Goal: Task Accomplishment & Management: Complete application form

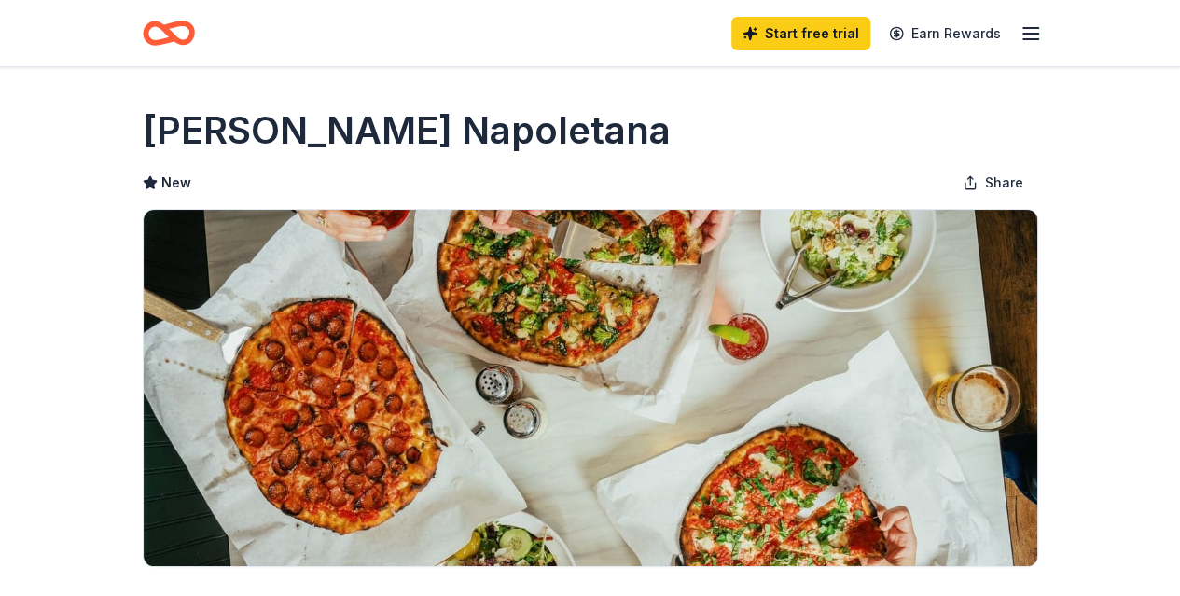
click at [1038, 40] on icon "button" at bounding box center [1031, 33] width 22 height 22
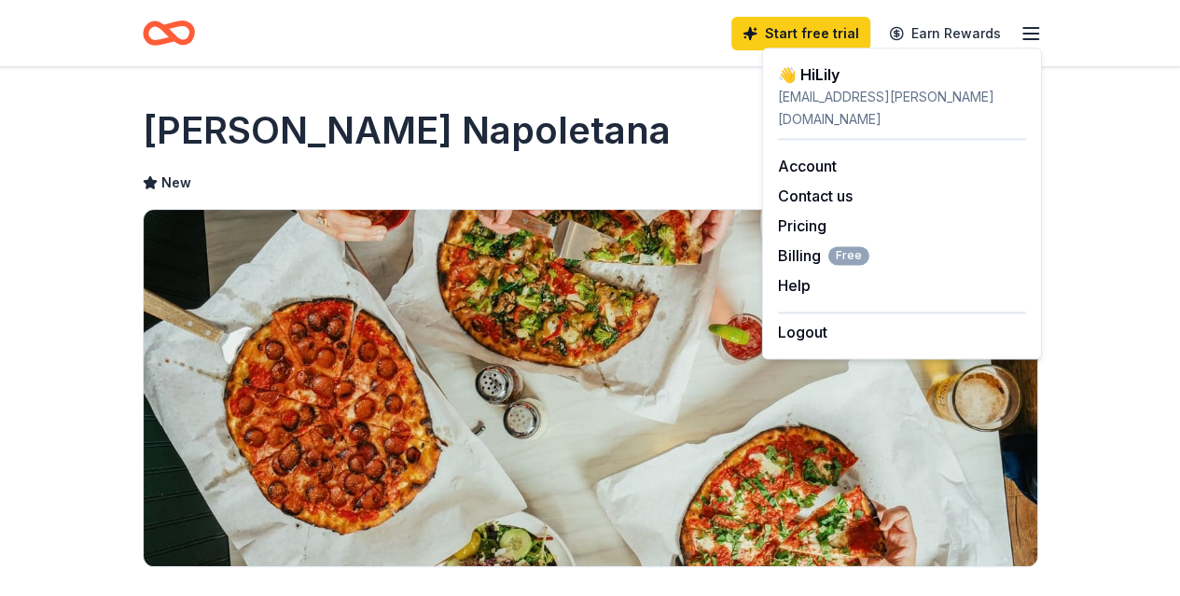
click at [671, 126] on h1 "[PERSON_NAME] Napoletana" at bounding box center [407, 130] width 528 height 52
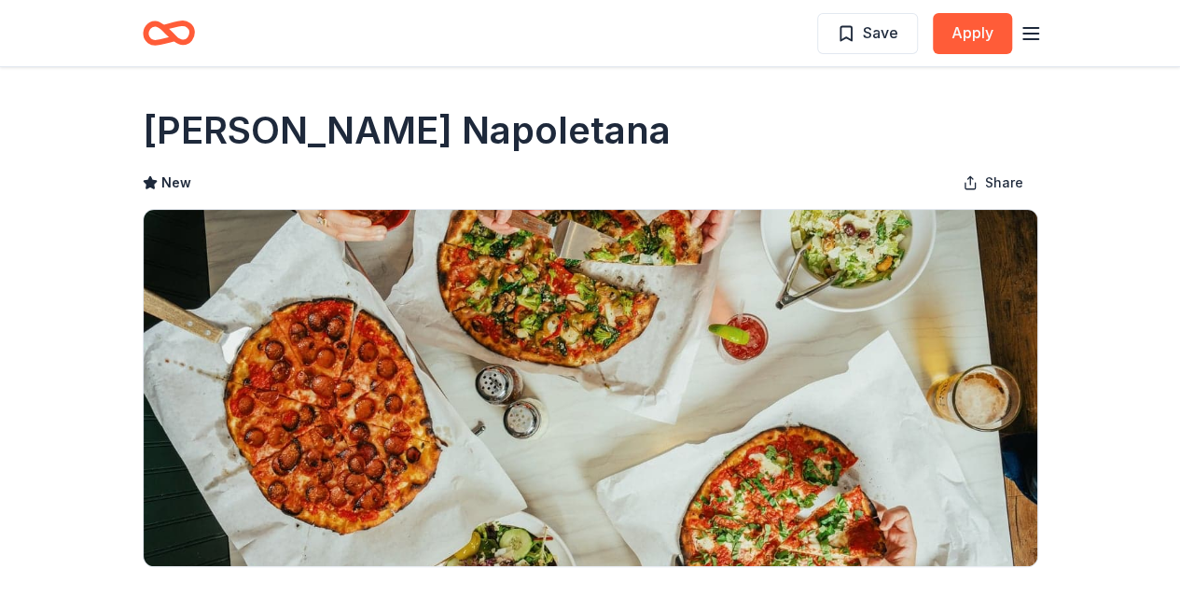
click at [1029, 39] on line "button" at bounding box center [1031, 39] width 15 height 0
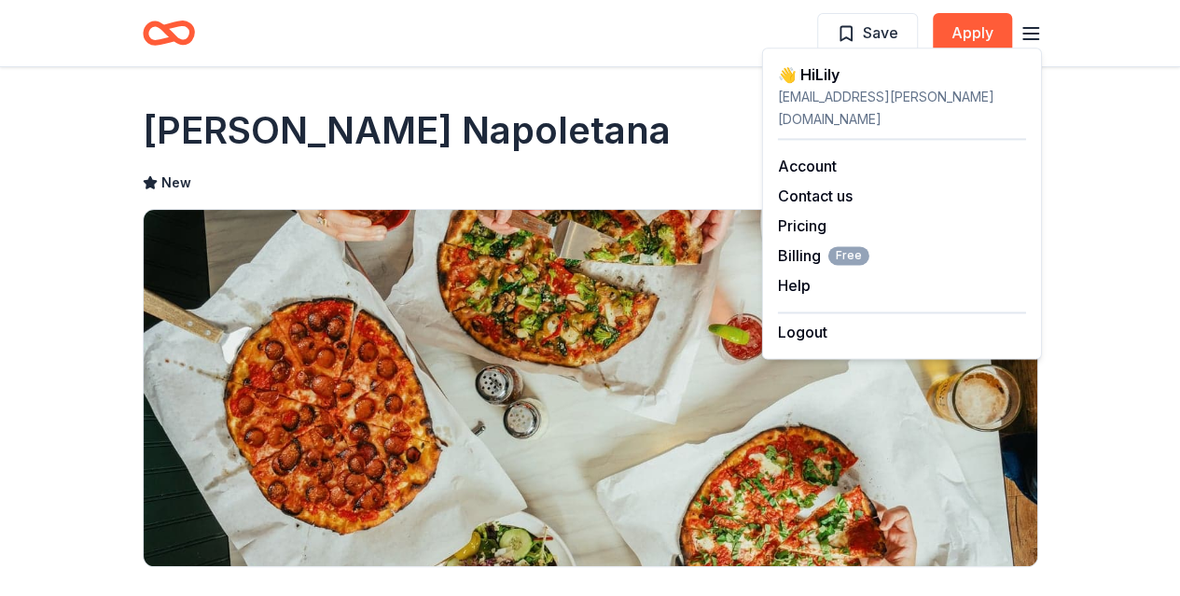
click at [1024, 29] on icon "button" at bounding box center [1031, 33] width 22 height 22
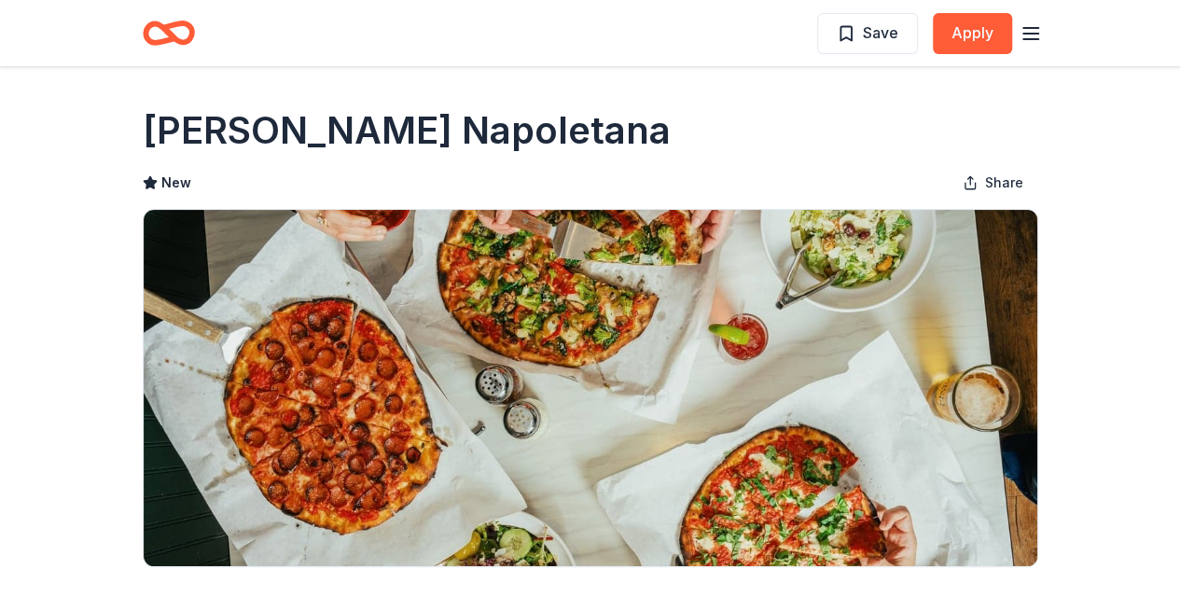
click at [176, 40] on icon "Home" at bounding box center [176, 32] width 29 height 19
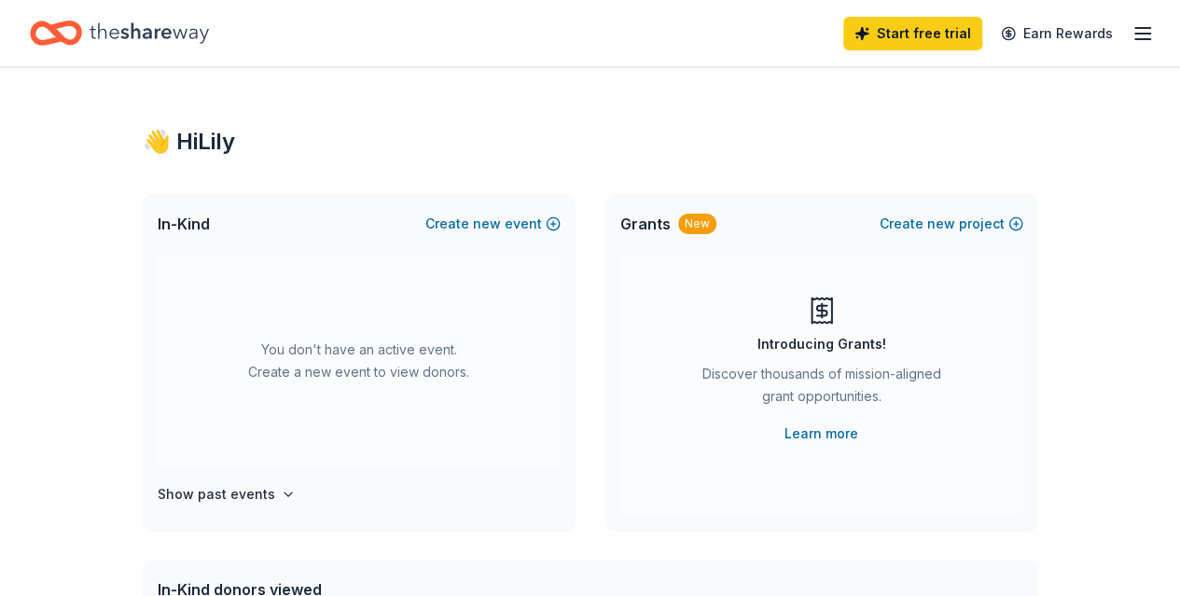
click at [1135, 28] on line "button" at bounding box center [1142, 28] width 15 height 0
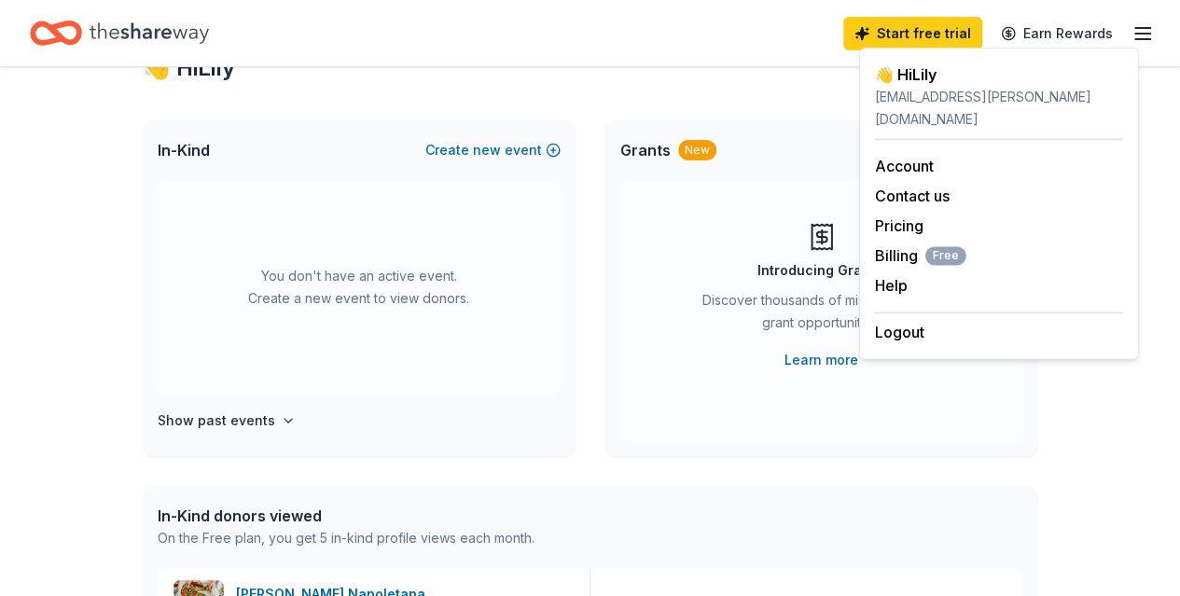
scroll to position [75, 0]
click at [817, 357] on link "Learn more" at bounding box center [822, 359] width 74 height 22
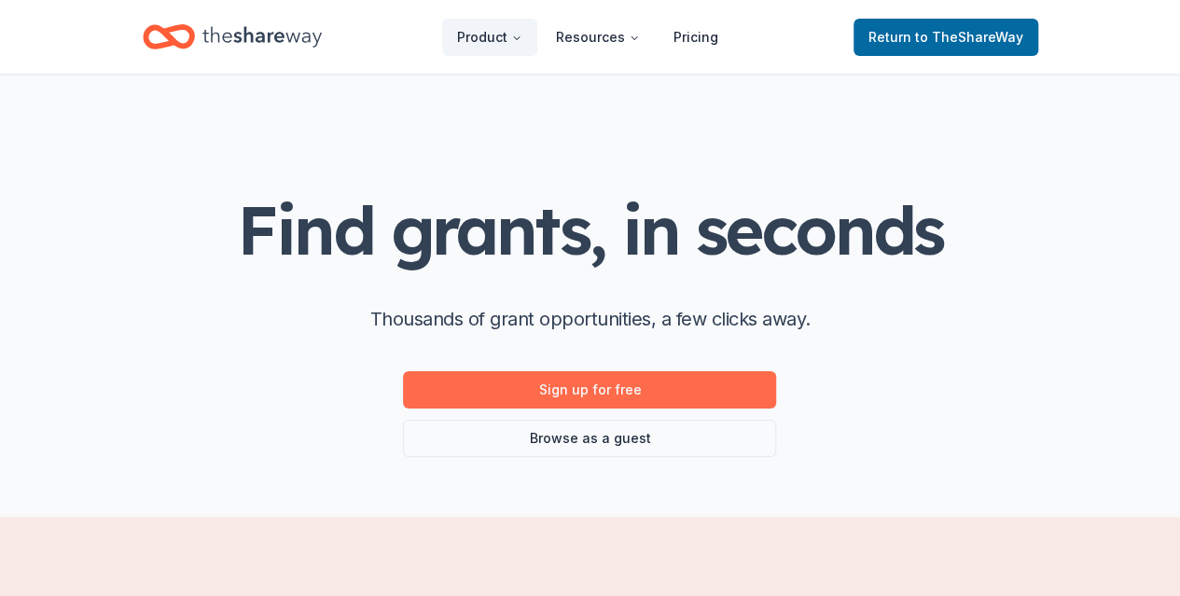
click at [623, 385] on link "Sign up for free" at bounding box center [589, 389] width 373 height 37
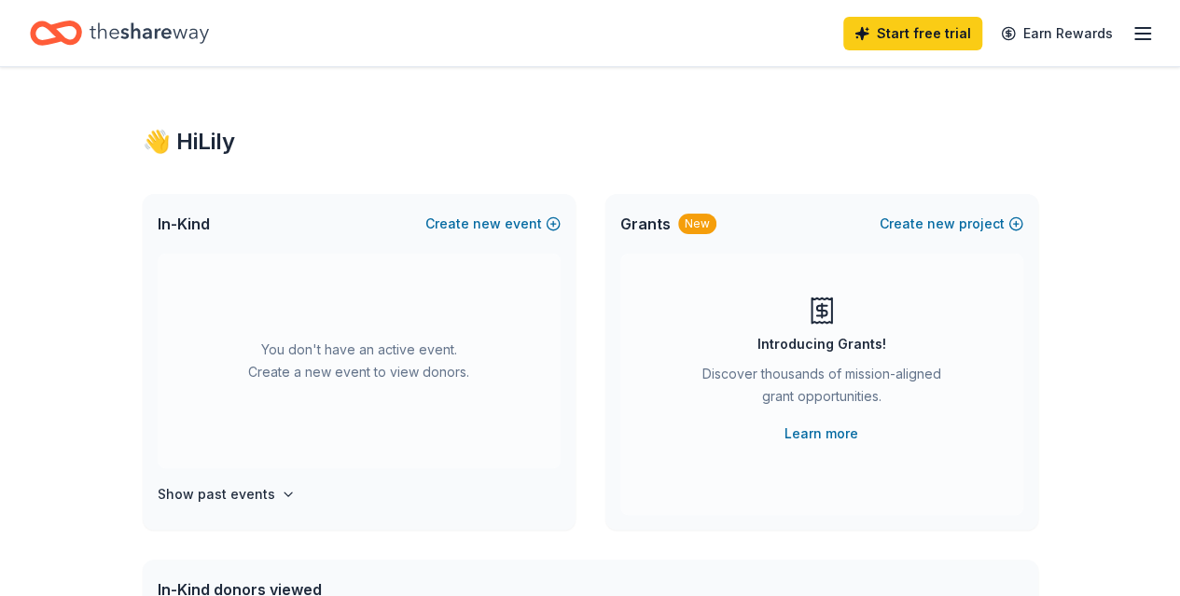
click at [561, 225] on div "In-Kind Create new event" at bounding box center [359, 224] width 433 height 60
click at [549, 225] on button "Create new event" at bounding box center [492, 224] width 135 height 22
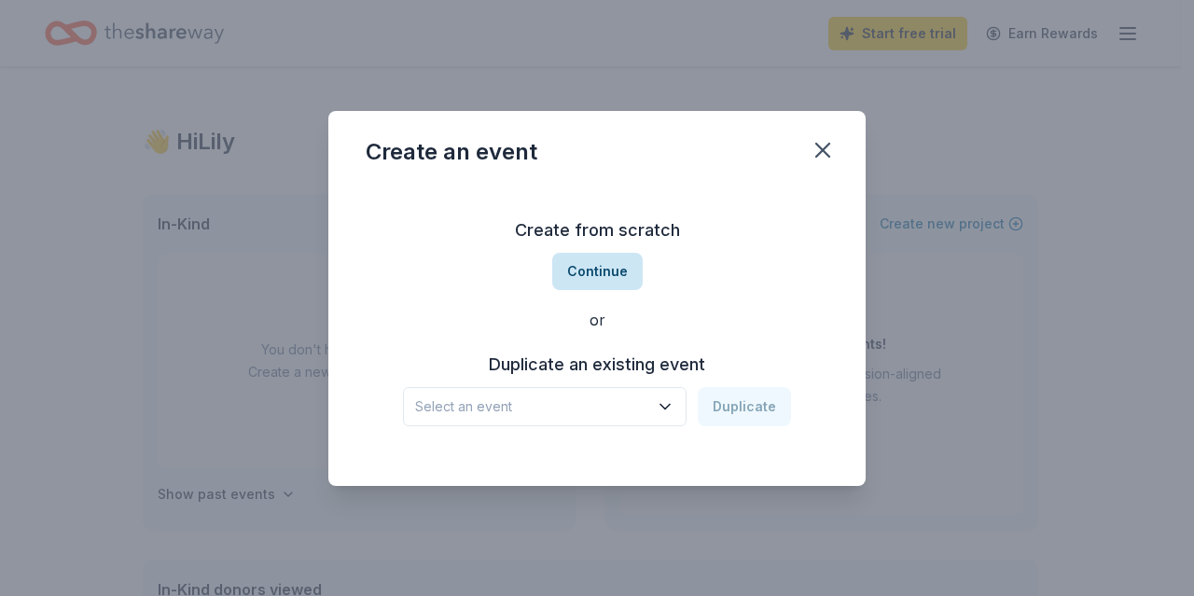
click at [571, 255] on button "Continue" at bounding box center [597, 271] width 91 height 37
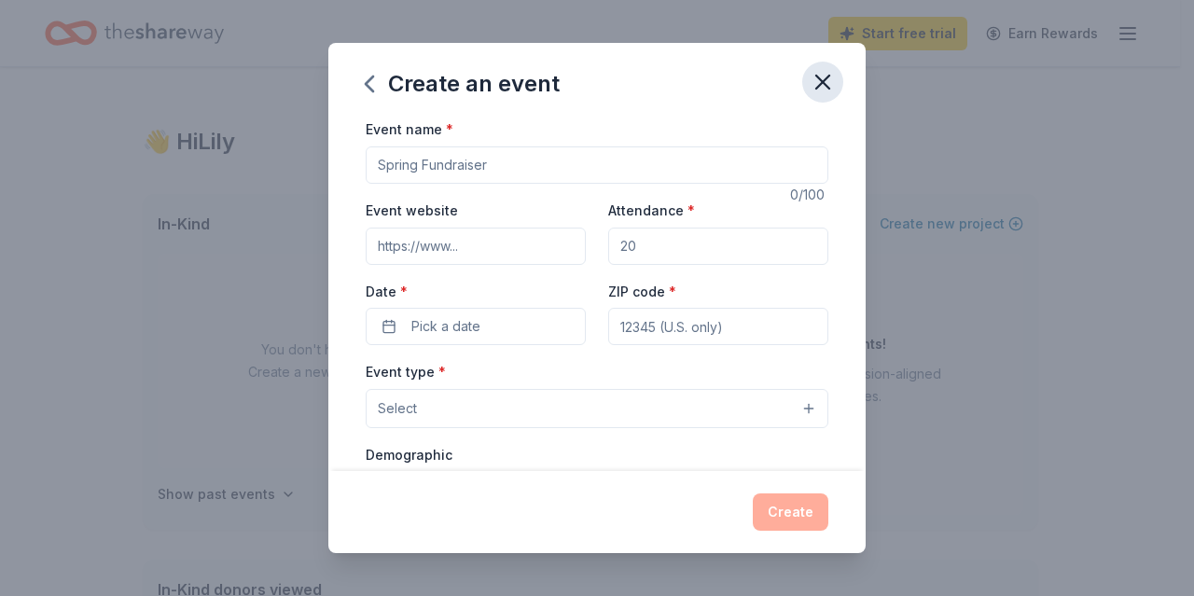
click at [817, 77] on icon "button" at bounding box center [822, 82] width 13 height 13
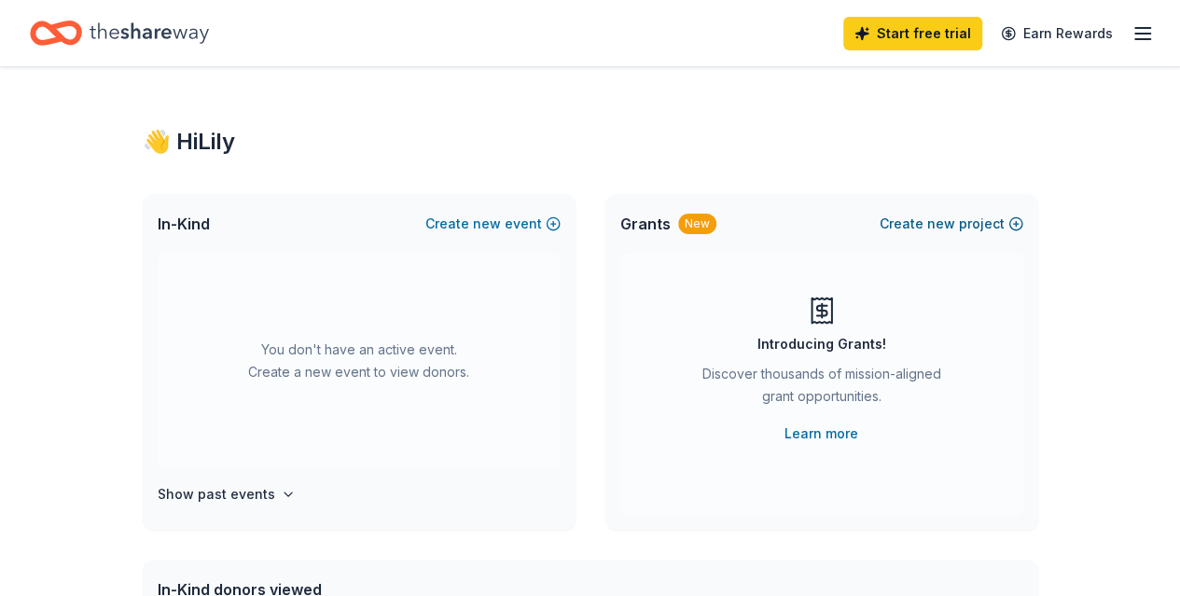
click at [982, 221] on button "Create new project" at bounding box center [952, 224] width 144 height 22
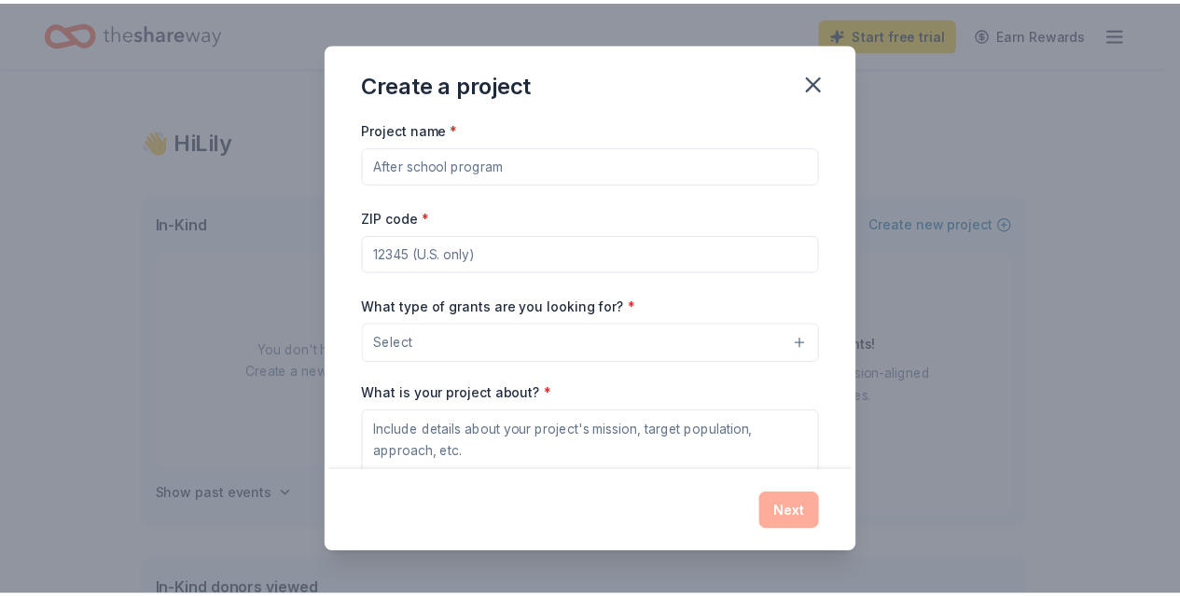
scroll to position [188, 0]
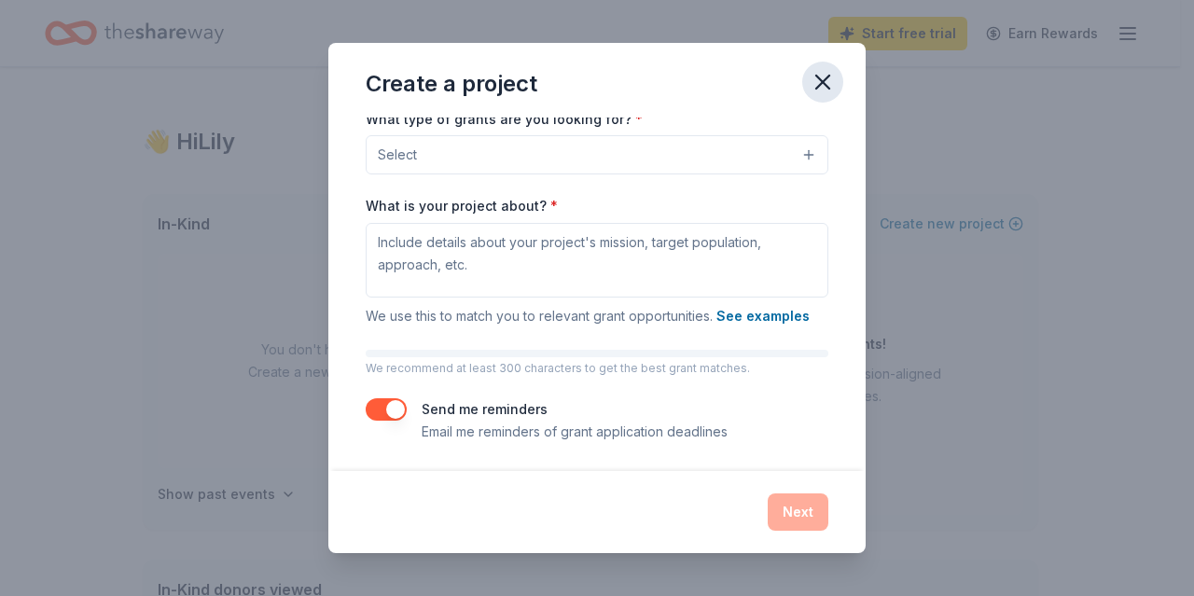
click at [832, 77] on icon "button" at bounding box center [823, 82] width 26 height 26
